Goal: Task Accomplishment & Management: Complete application form

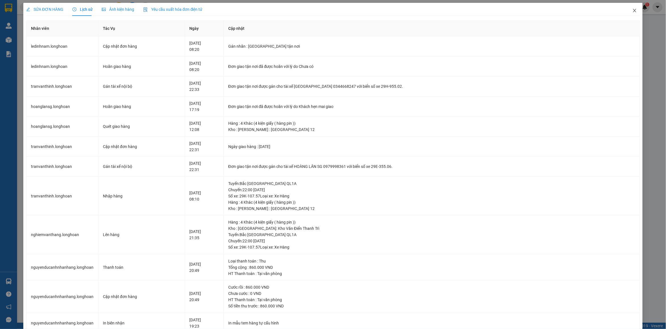
click at [632, 15] on span "Close" at bounding box center [635, 11] width 16 height 16
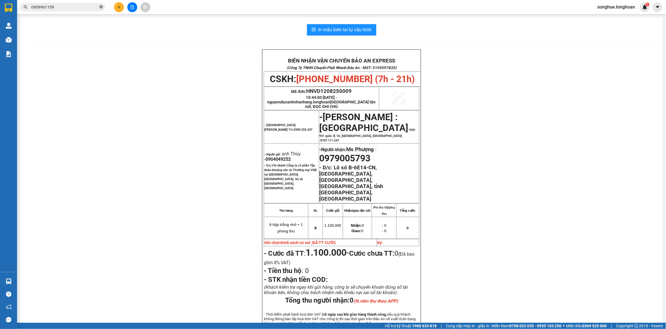
click at [103, 9] on span at bounding box center [100, 7] width 3 height 5
paste input "0948702587"
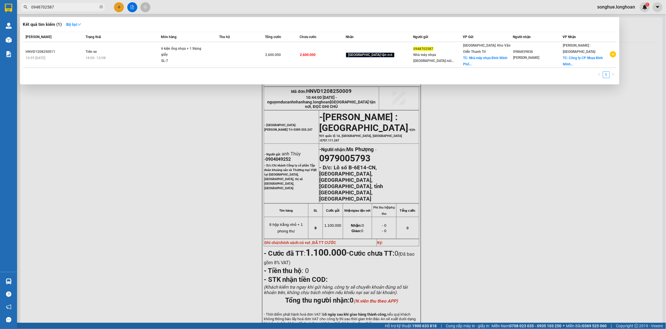
type input "0948702587"
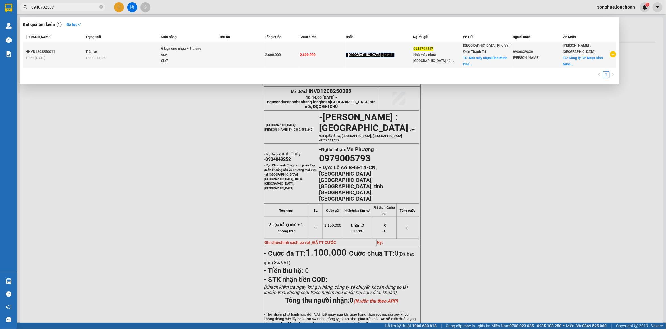
click at [265, 52] on td at bounding box center [242, 55] width 46 height 26
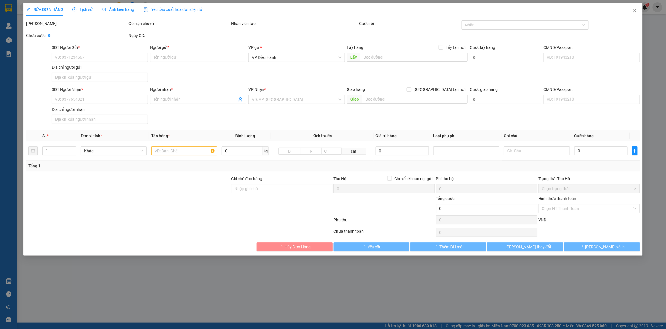
type input "0948702587"
type input "Nhà máy nhựa [GEOGRAPHIC_DATA] núi [GEOGRAPHIC_DATA]"
checkbox input "true"
type input "Nhà máy nhựa [GEOGRAPHIC_DATA] núi [GEOGRAPHIC_DATA]"
type input "0986839836"
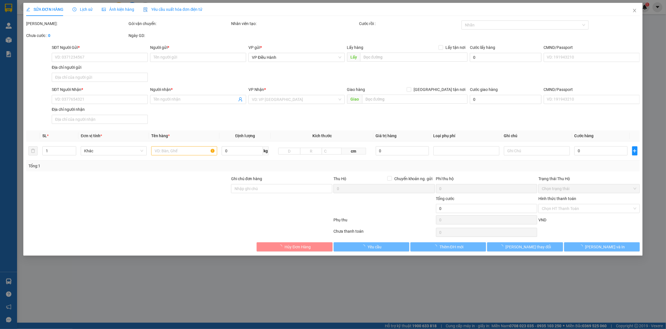
type input "[PERSON_NAME]"
checkbox input "true"
type input "Công ty CP Nhựa Bình Minh Số 07 Đường số 2, KCN Sóng Thần, Dĩ An, [GEOGRAPHIC_D…"
type input "hàng giao nguyên kiện, hư vỡ ko đền"
type input "2.600.000"
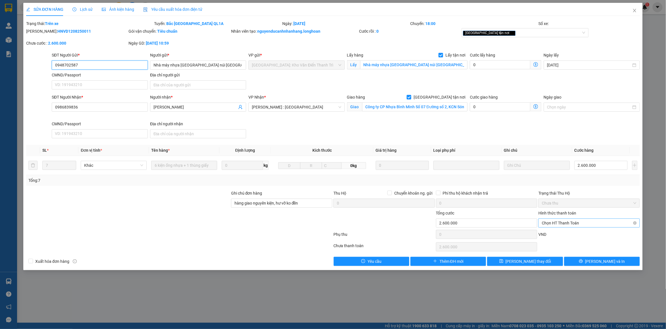
click at [619, 223] on span "Chọn HT Thanh Toán" at bounding box center [589, 223] width 94 height 9
click at [582, 252] on div "Chuyển khoản" at bounding box center [589, 253] width 95 height 6
type input "0"
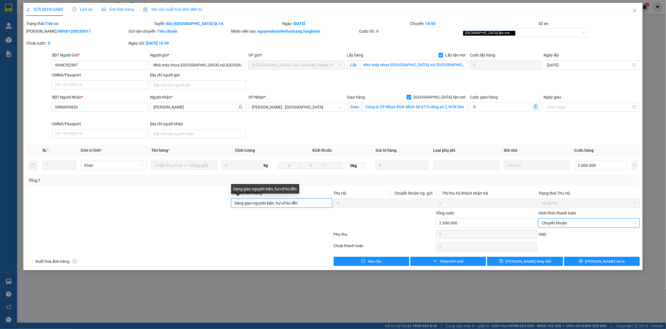
click at [313, 203] on input "hàng giao nguyên kiện, hư vỡ ko đền" at bounding box center [281, 203] width 101 height 9
click at [512, 37] on div "[GEOGRAPHIC_DATA] tận nơi" at bounding box center [524, 32] width 127 height 9
type input "hàng giao nguyên kiện, hư vỡ ko đền ,ĐÃ TT"
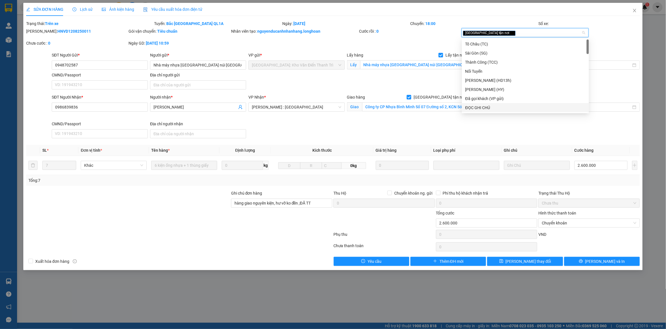
click at [504, 107] on div "ĐỌC GHI CHÚ" at bounding box center [525, 108] width 120 height 6
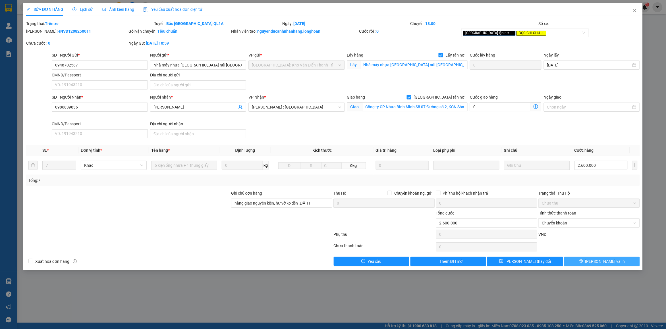
click at [606, 262] on span "[PERSON_NAME] và In" at bounding box center [605, 261] width 40 height 6
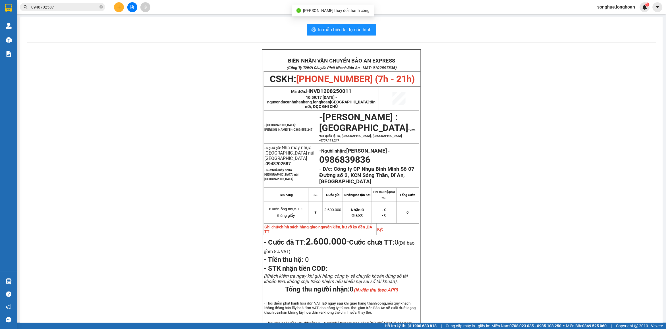
scroll to position [36, 0]
